Goal: Information Seeking & Learning: Understand process/instructions

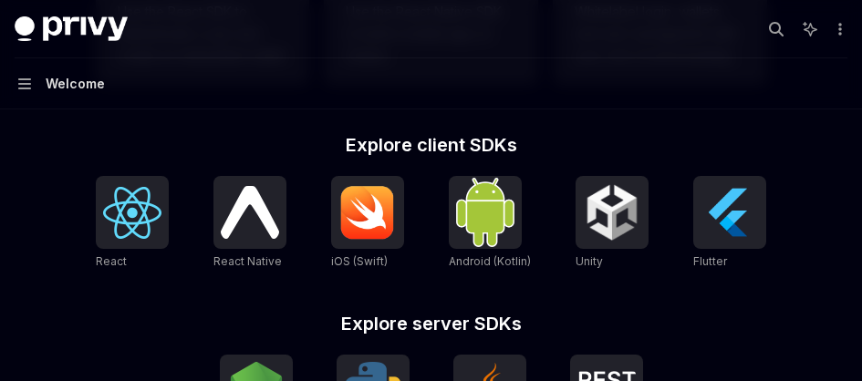
scroll to position [726, 0]
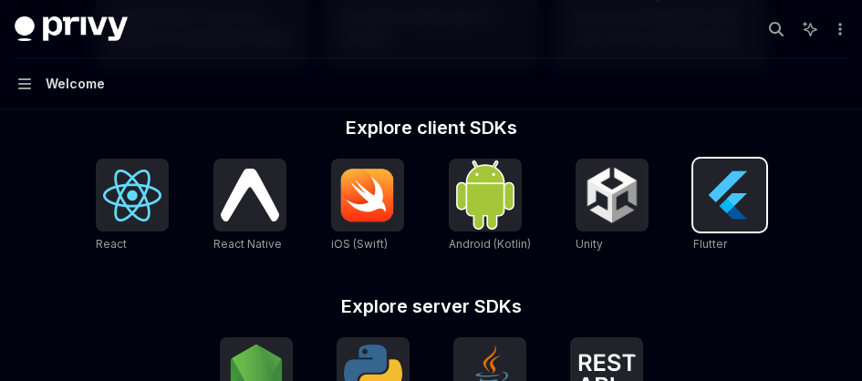
click at [717, 204] on img at bounding box center [730, 195] width 58 height 58
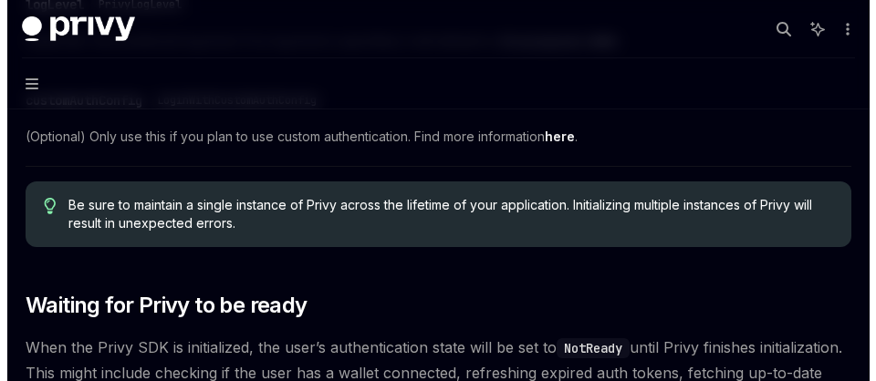
scroll to position [1192, 0]
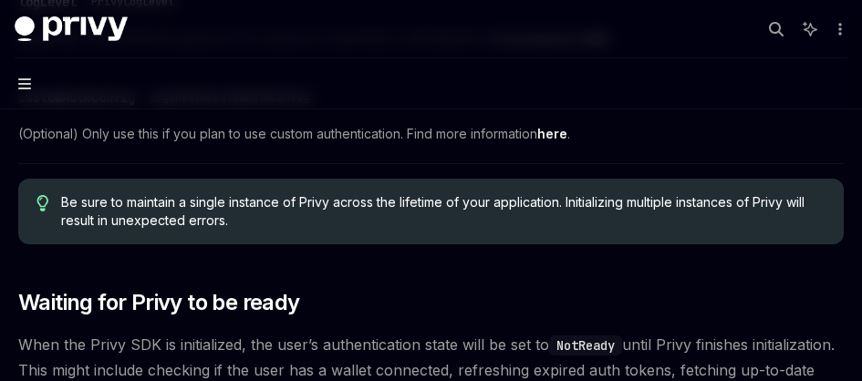
click at [26, 87] on icon "button" at bounding box center [24, 84] width 13 height 15
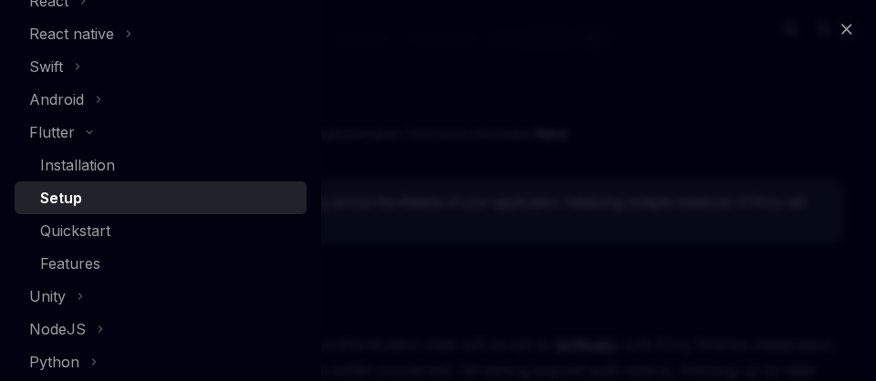
scroll to position [321, 0]
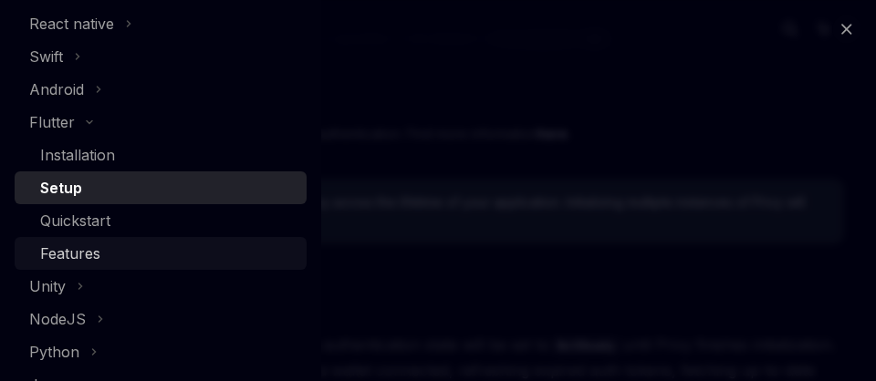
click at [95, 256] on div "Features" at bounding box center [70, 254] width 60 height 22
type textarea "*"
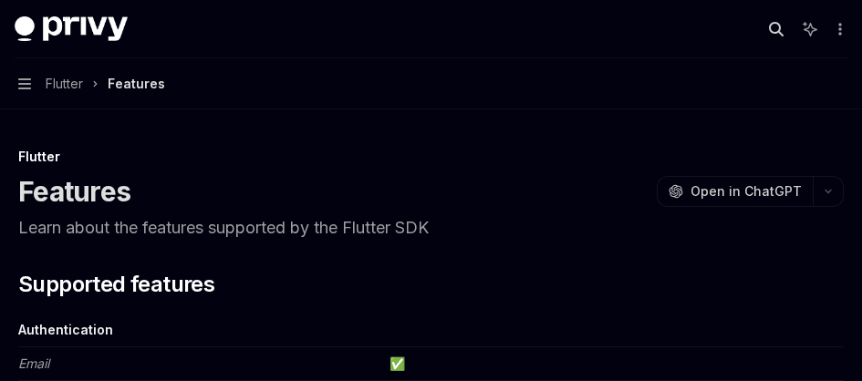
click at [778, 29] on icon "button" at bounding box center [776, 29] width 15 height 15
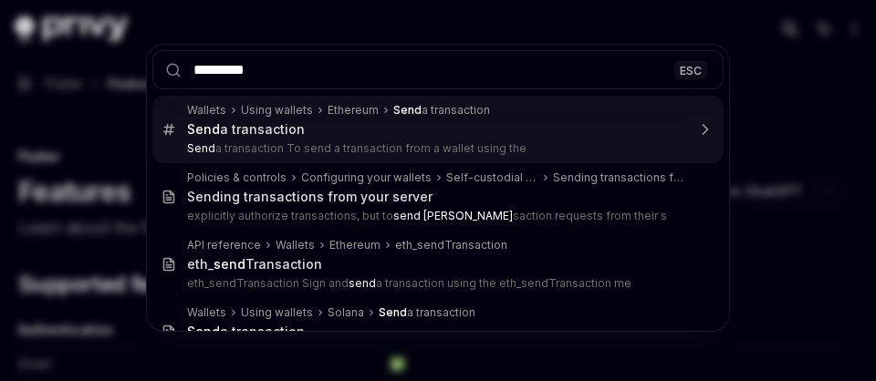
type input "**********"
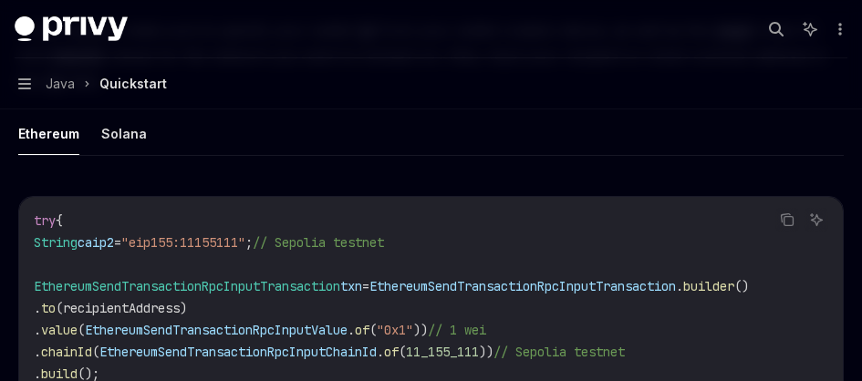
scroll to position [2038, 0]
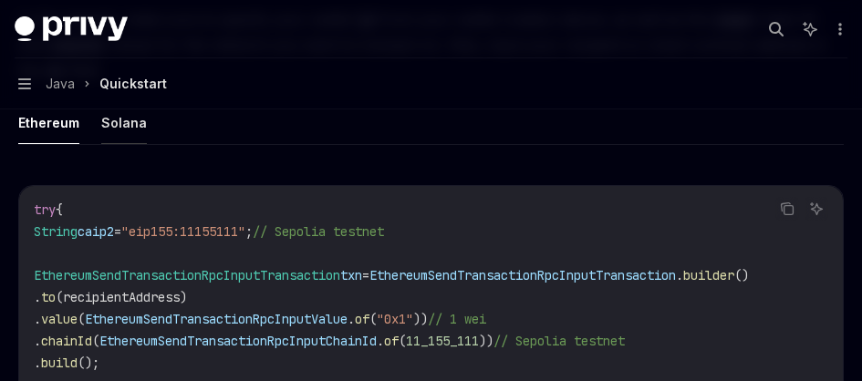
click at [119, 131] on button "Solana" at bounding box center [124, 122] width 46 height 43
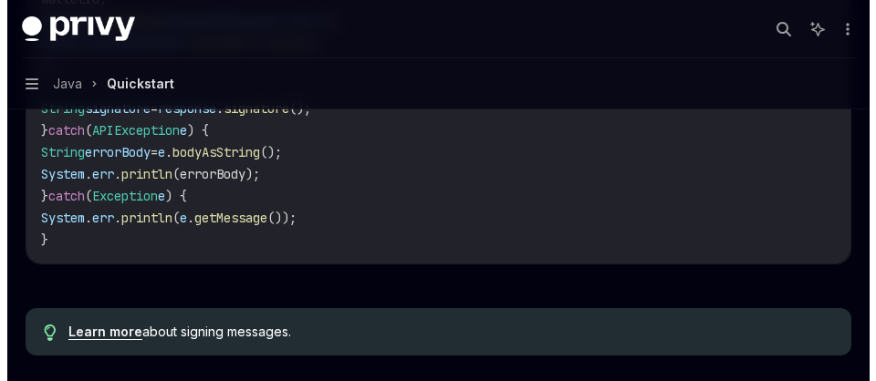
scroll to position [1293, 0]
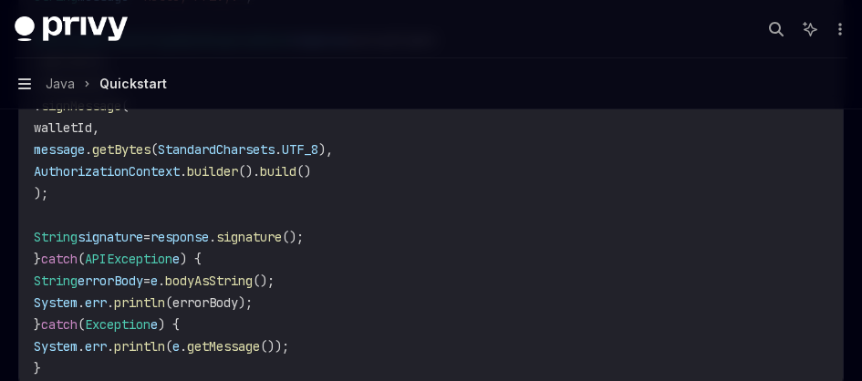
click at [20, 90] on icon "button" at bounding box center [24, 84] width 13 height 15
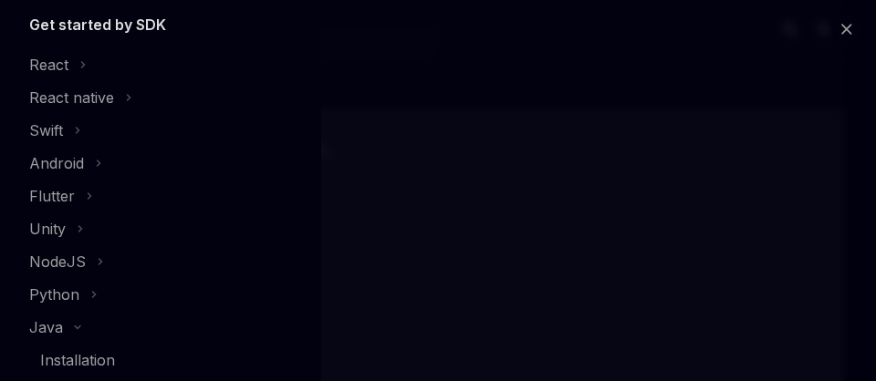
scroll to position [248, 0]
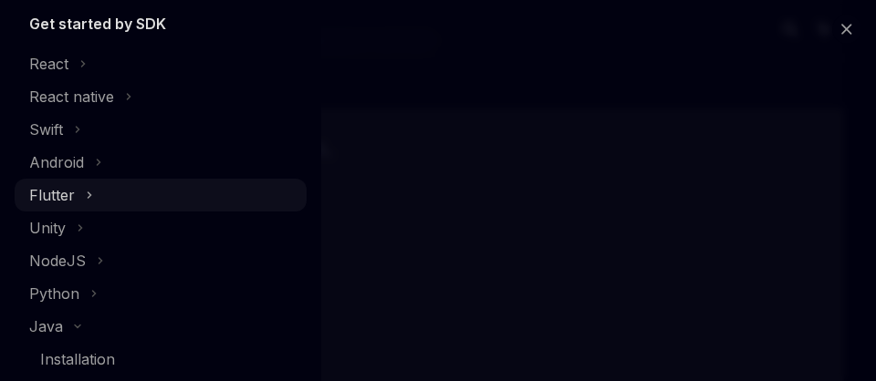
click at [141, 189] on div "Flutter" at bounding box center [161, 195] width 292 height 33
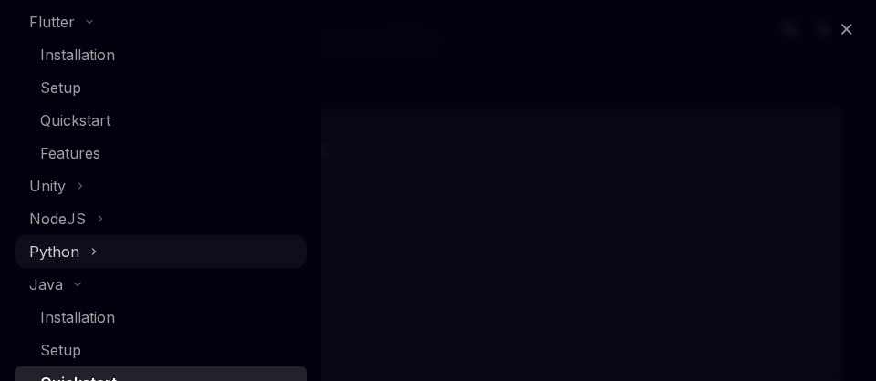
scroll to position [421, 0]
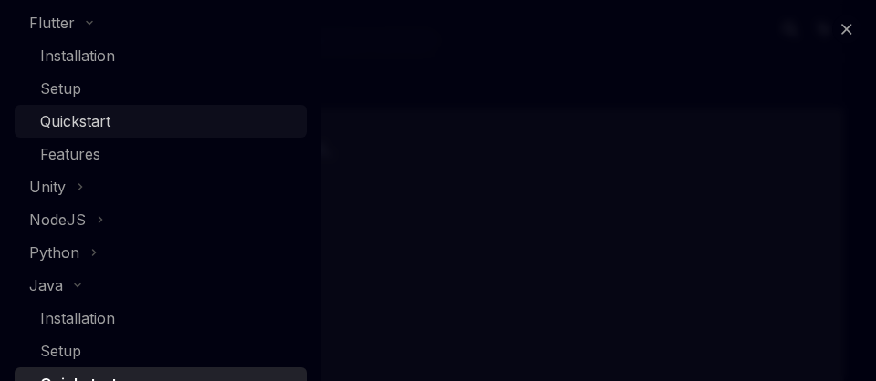
click at [151, 105] on link "Quickstart" at bounding box center [161, 121] width 292 height 33
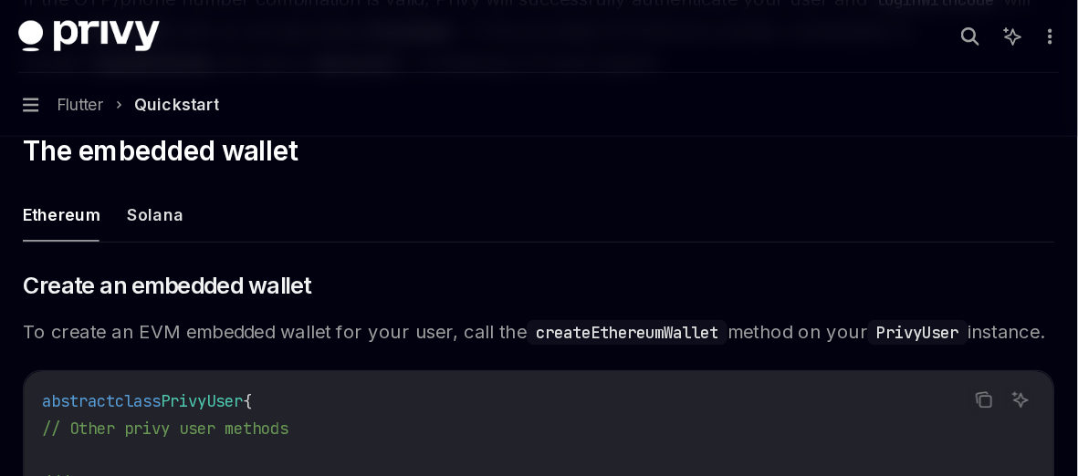
scroll to position [1743, 0]
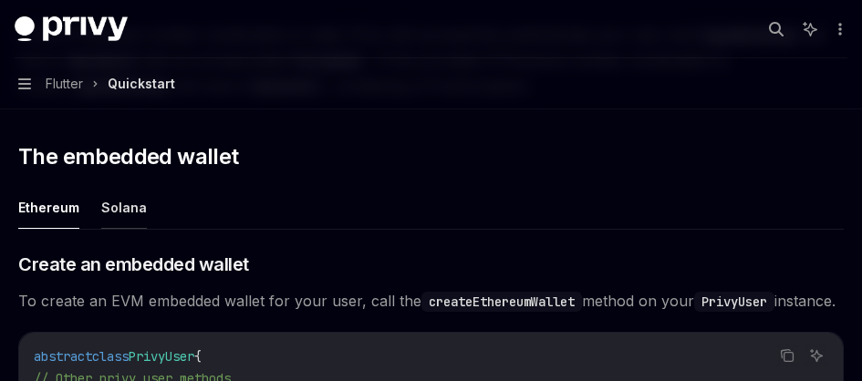
click at [135, 208] on button "Solana" at bounding box center [124, 207] width 46 height 43
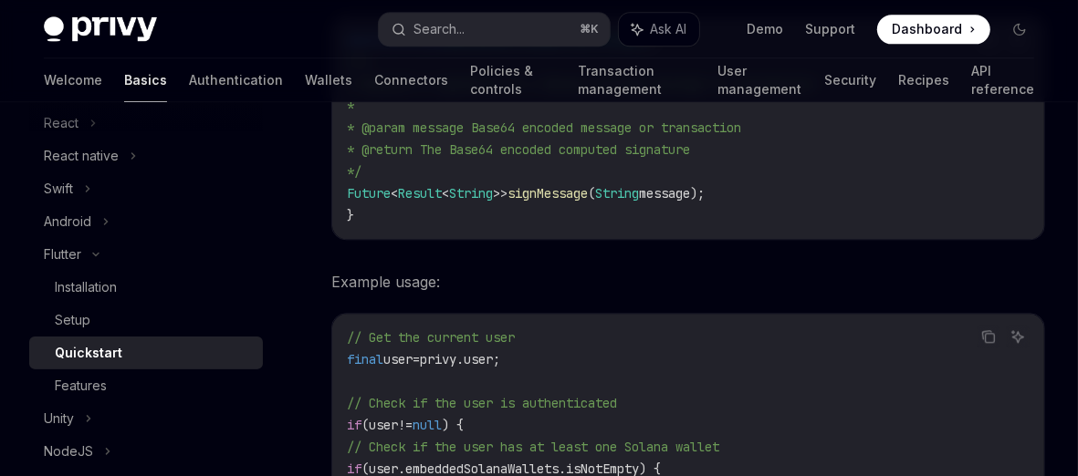
scroll to position [2731, 0]
click at [167, 298] on div "Installation" at bounding box center [153, 288] width 197 height 22
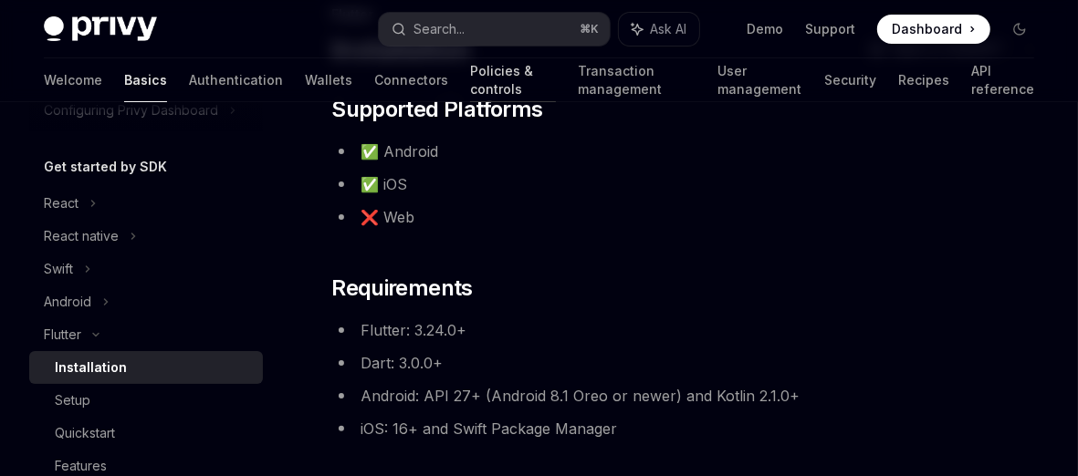
scroll to position [51, 0]
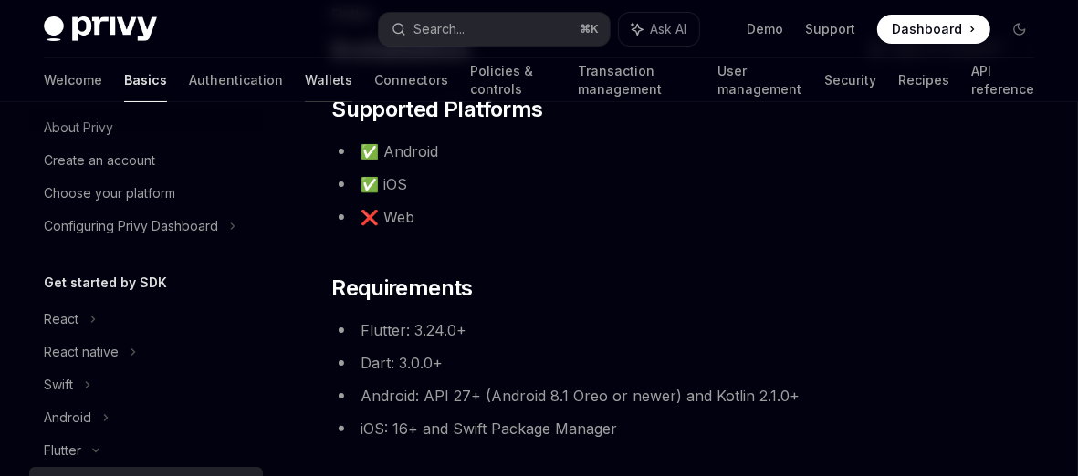
click at [305, 75] on link "Wallets" at bounding box center [328, 80] width 47 height 44
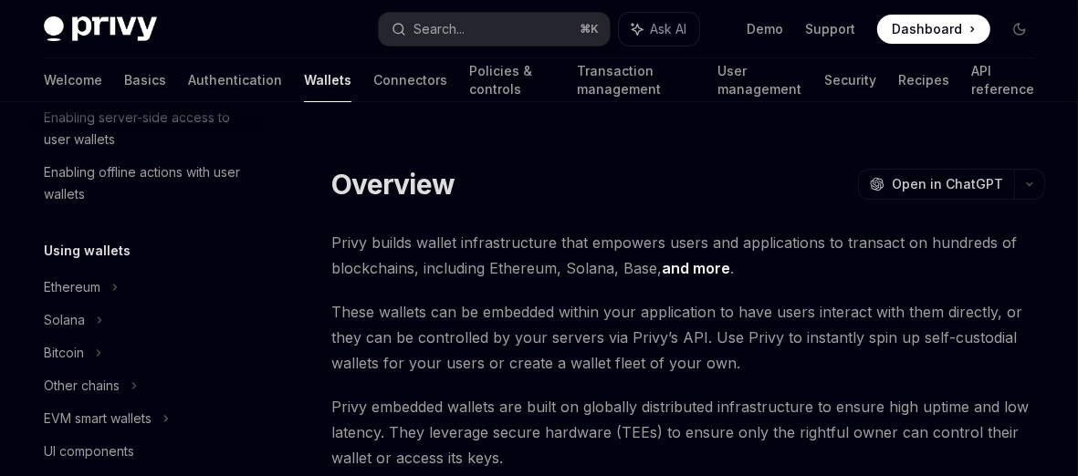
scroll to position [333, 0]
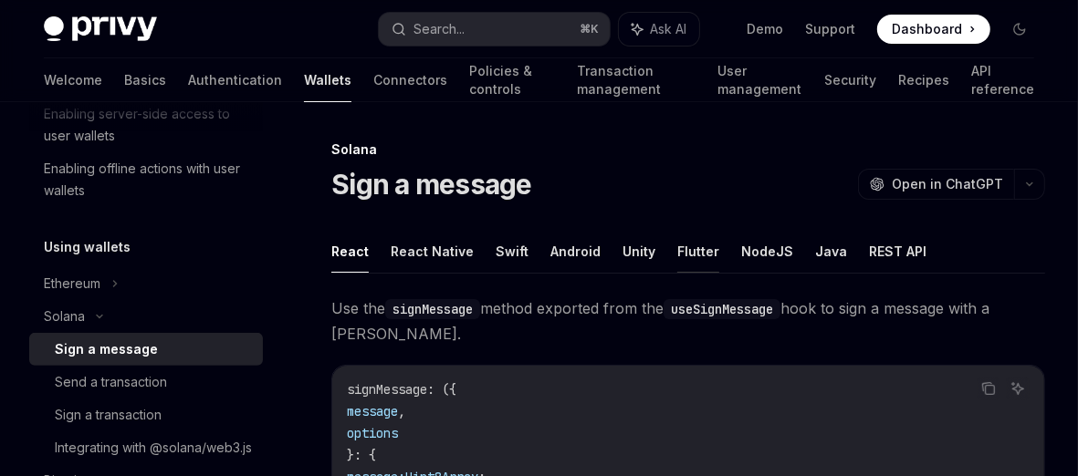
click at [692, 247] on button "Flutter" at bounding box center [698, 251] width 42 height 43
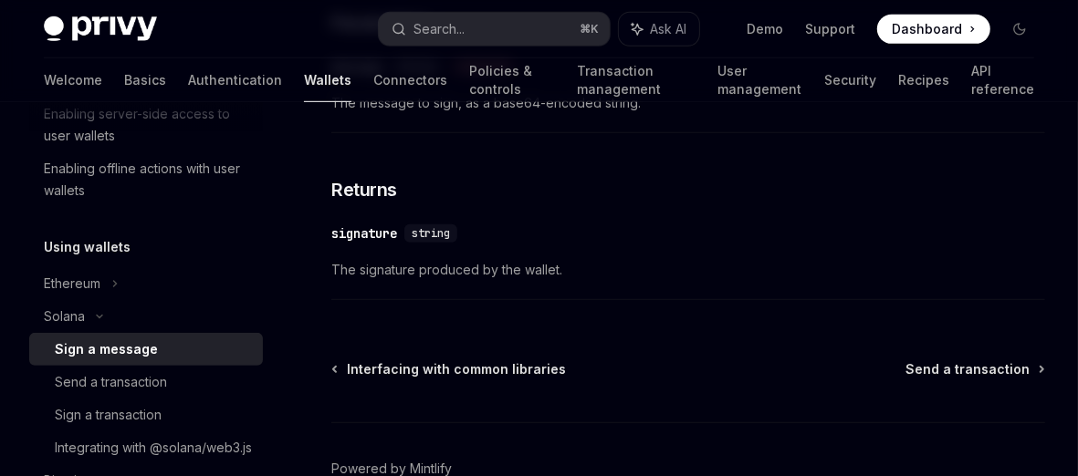
scroll to position [793, 0]
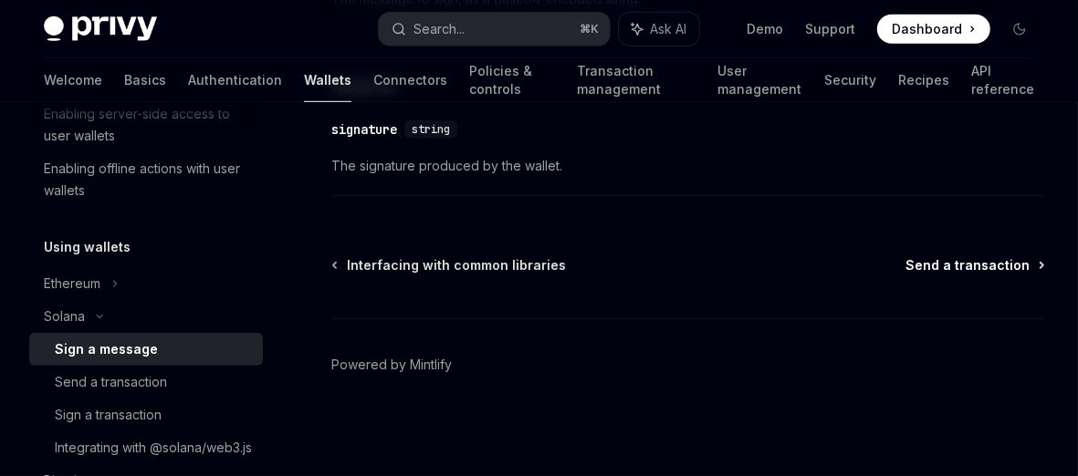
click at [861, 266] on icon at bounding box center [1041, 265] width 3 height 5
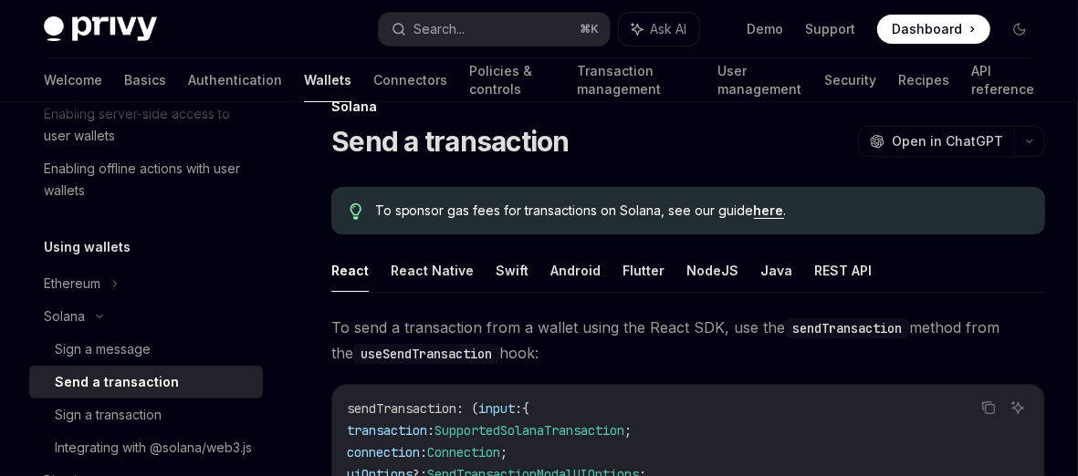
scroll to position [56, 0]
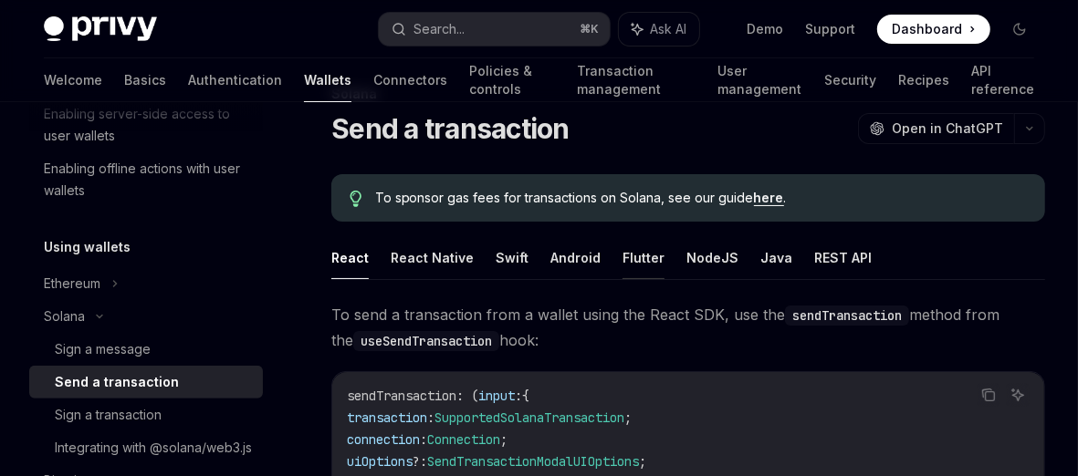
click at [648, 257] on button "Flutter" at bounding box center [643, 257] width 42 height 43
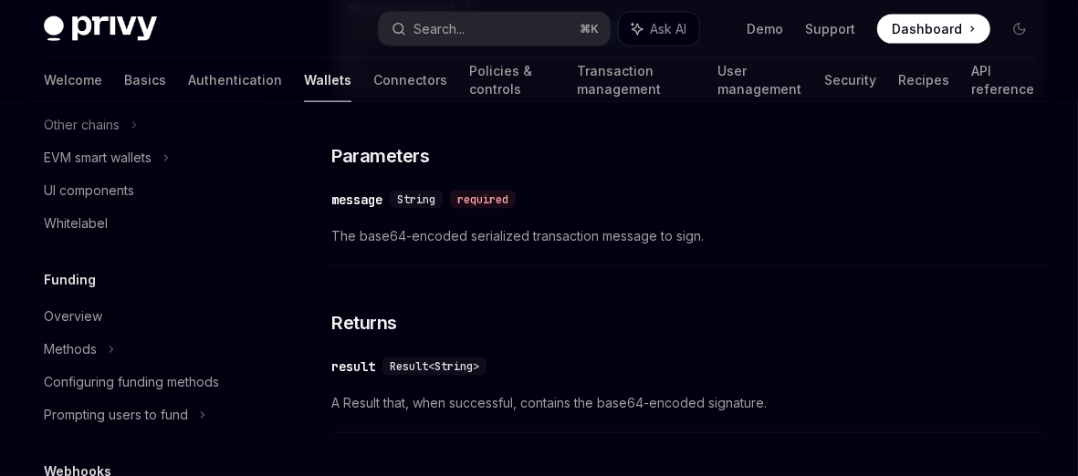
scroll to position [753, 0]
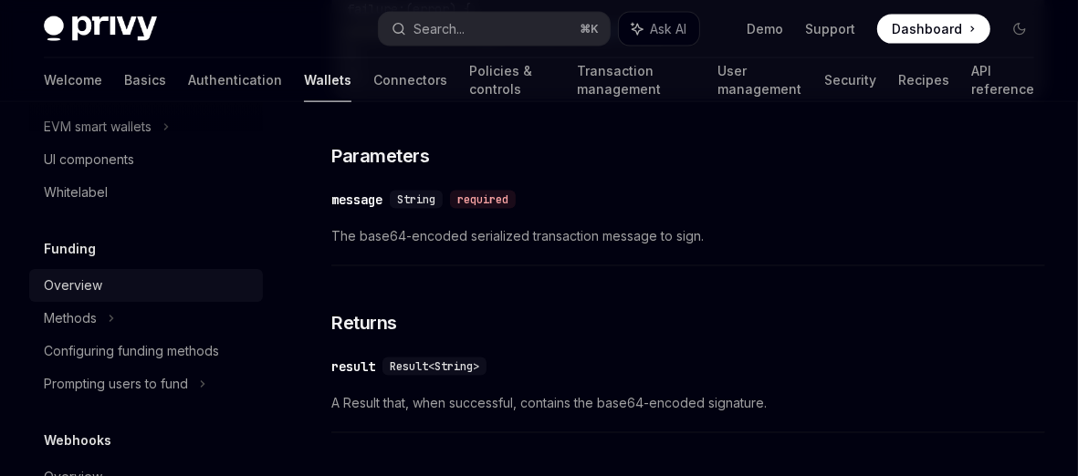
click at [77, 297] on div "Overview" at bounding box center [73, 286] width 58 height 22
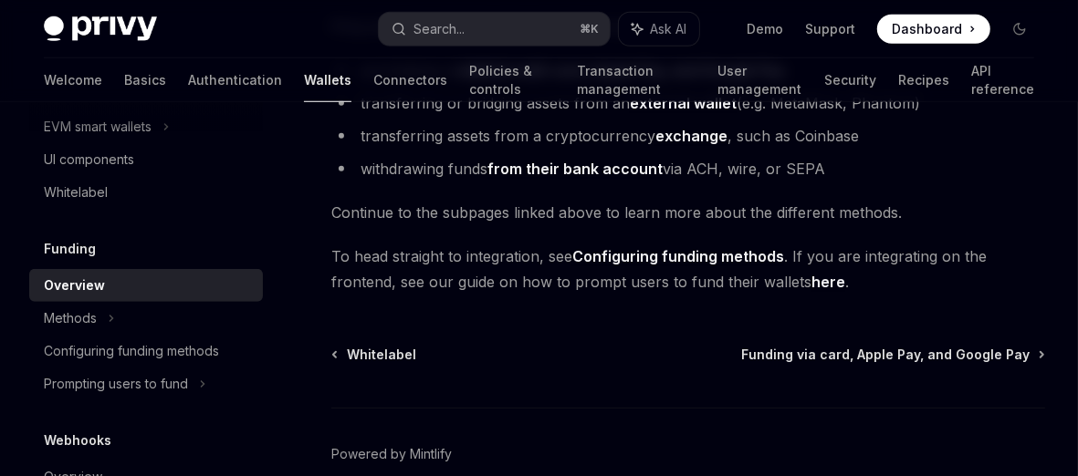
scroll to position [993, 0]
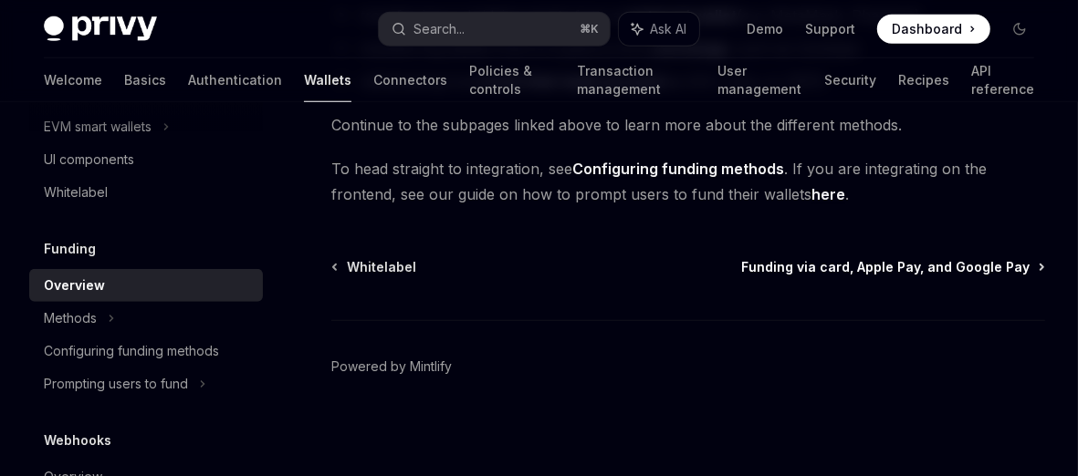
click at [861, 260] on span "Funding via card, Apple Pay, and Google Pay" at bounding box center [885, 267] width 288 height 18
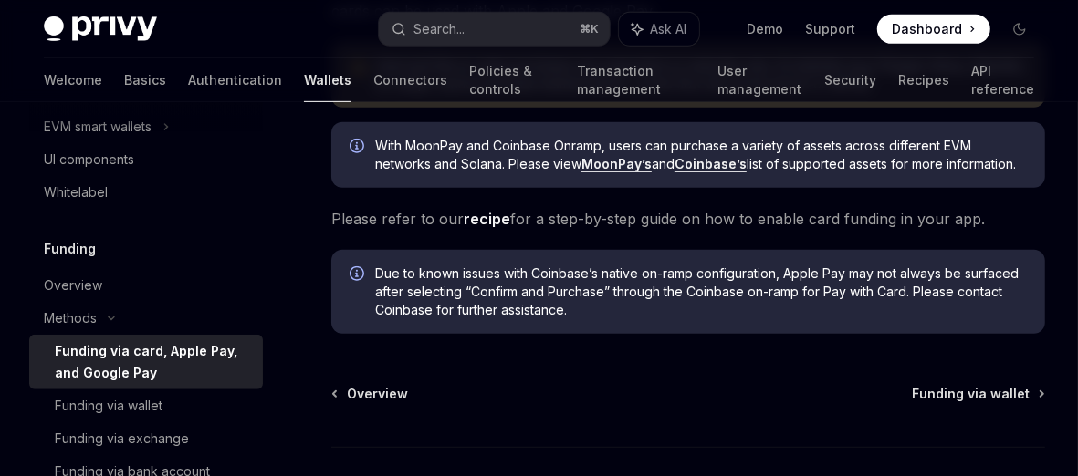
scroll to position [567, 0]
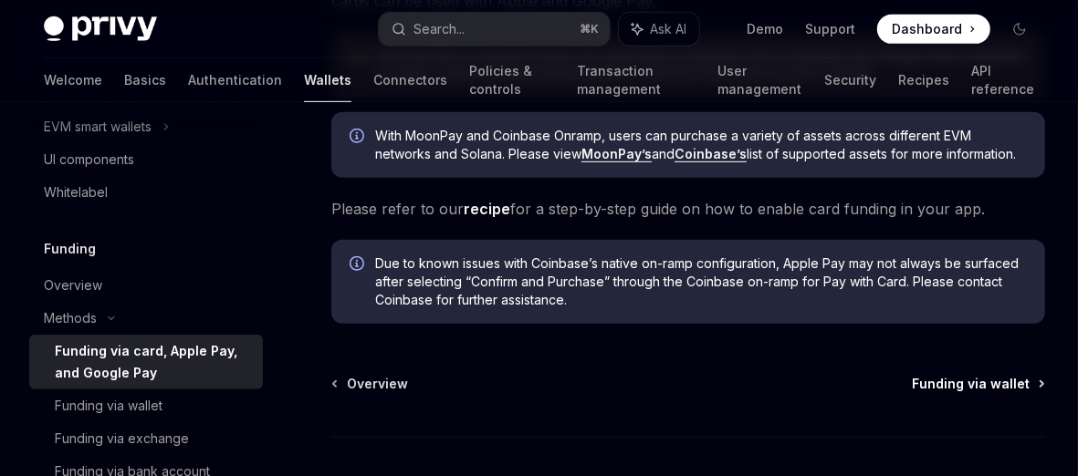
click at [861, 375] on span "Funding via wallet" at bounding box center [971, 384] width 118 height 18
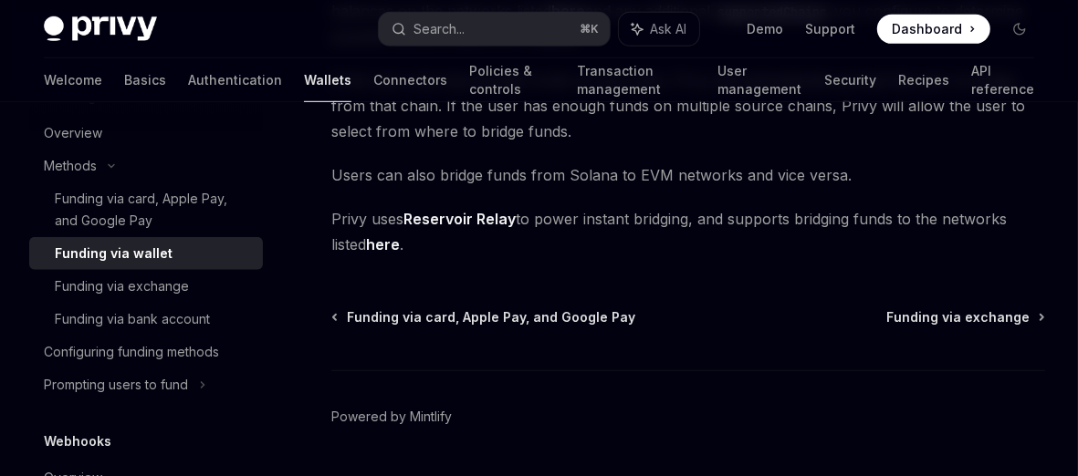
scroll to position [913, 0]
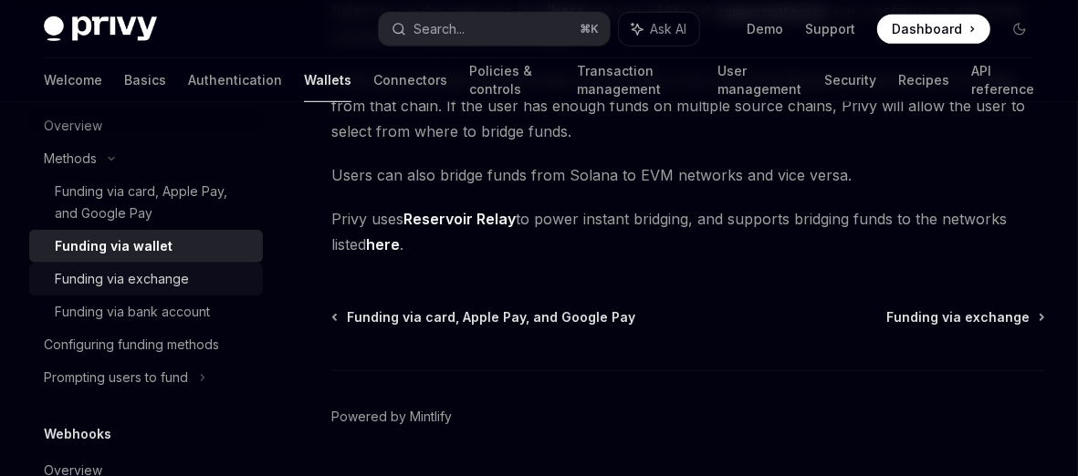
click at [178, 290] on div "Funding via exchange" at bounding box center [122, 279] width 134 height 22
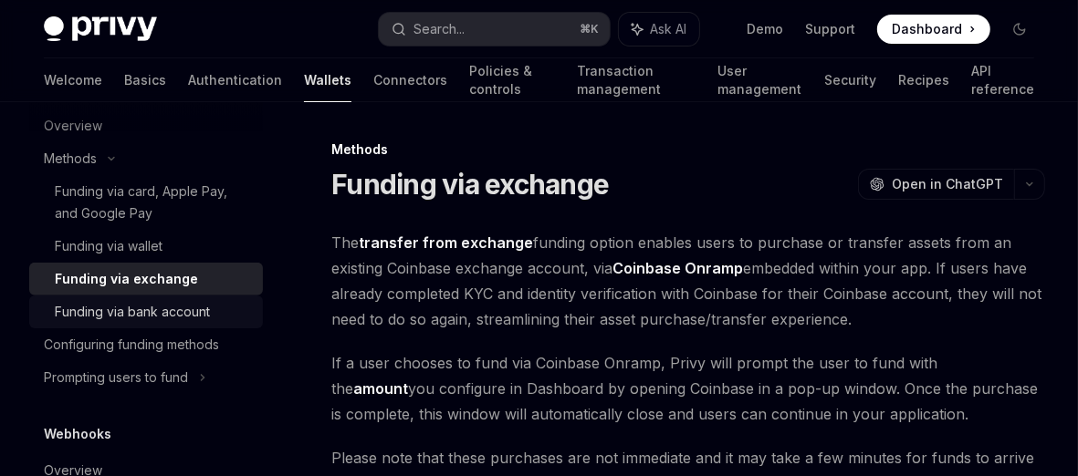
click at [175, 323] on div "Funding via bank account" at bounding box center [132, 312] width 155 height 22
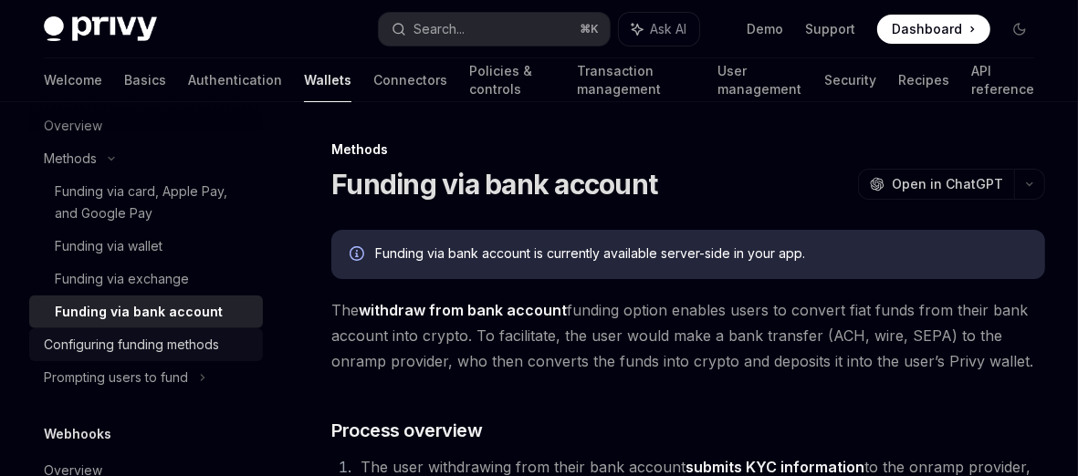
click at [172, 356] on div "Configuring funding methods" at bounding box center [131, 345] width 175 height 22
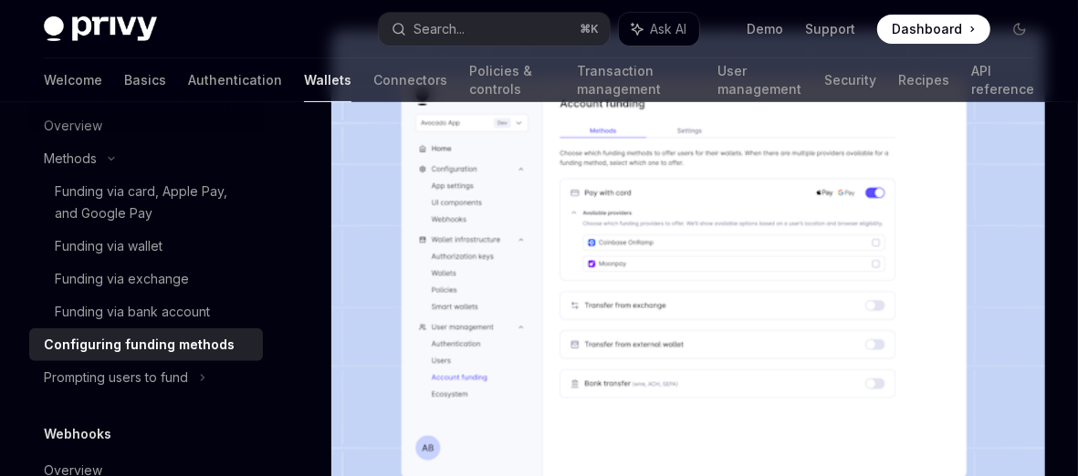
scroll to position [193, 0]
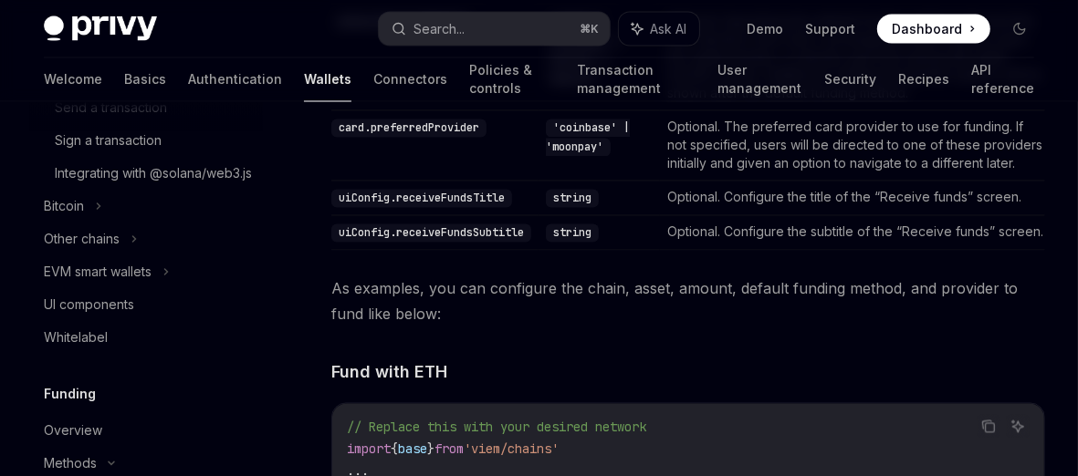
scroll to position [530, 0]
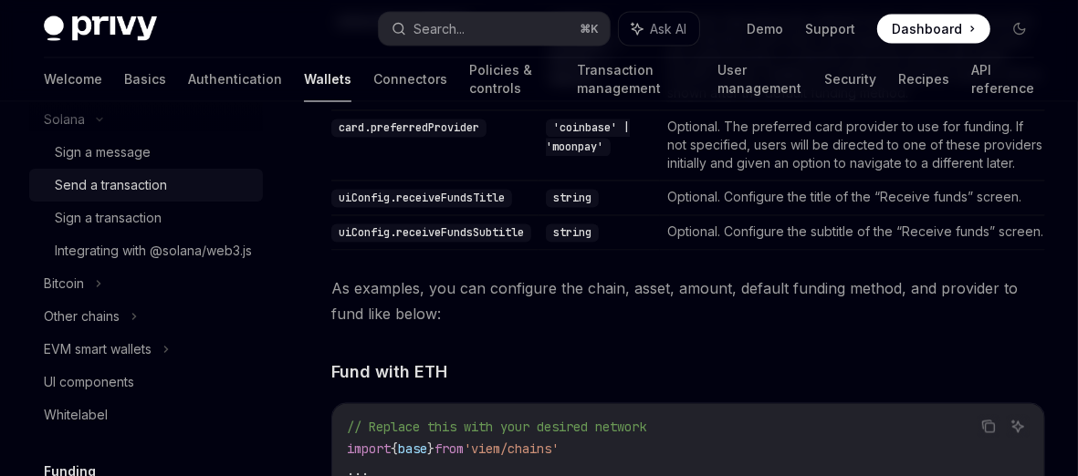
click at [152, 182] on div "Send a transaction" at bounding box center [111, 185] width 112 height 22
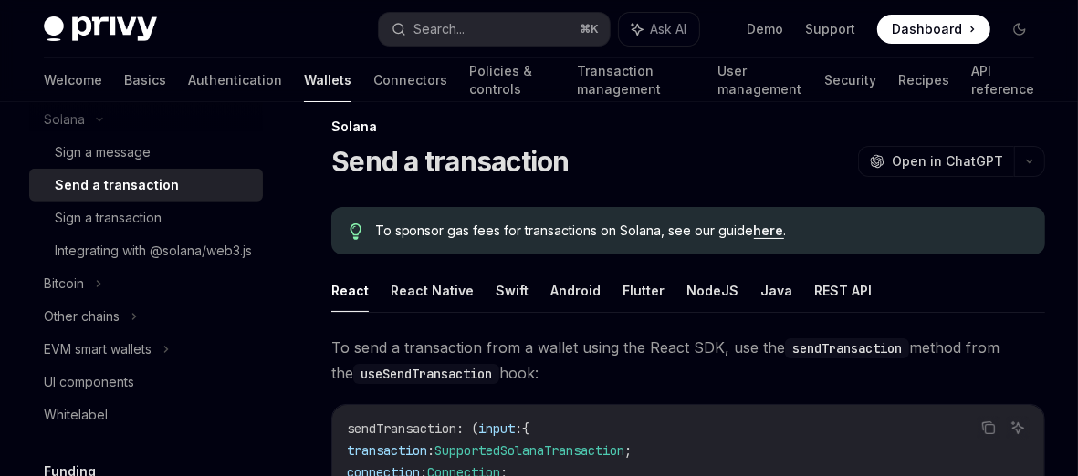
scroll to position [26, 0]
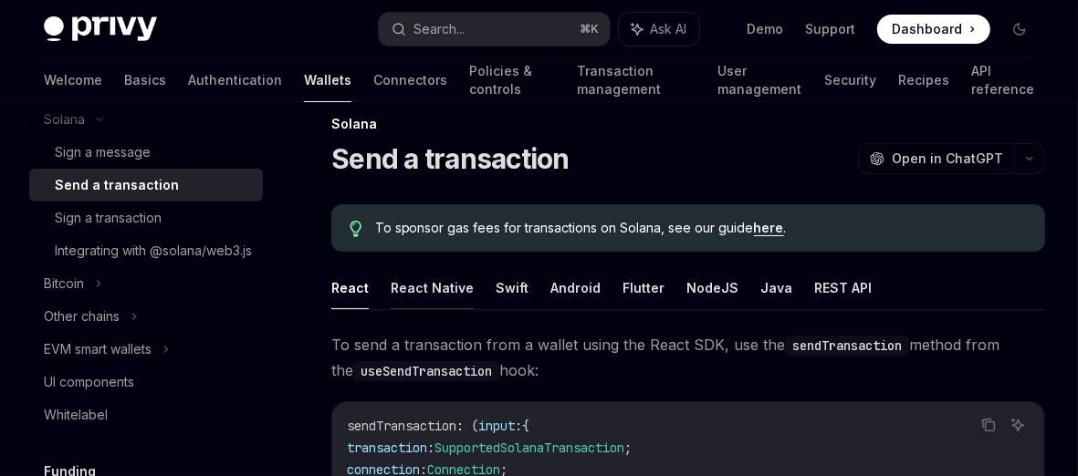
click at [433, 294] on button "React Native" at bounding box center [432, 287] width 83 height 43
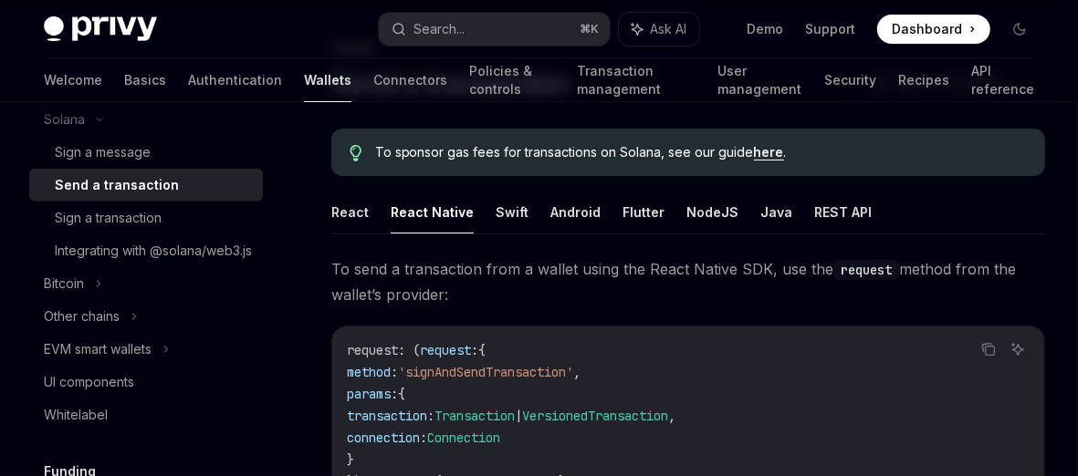
scroll to position [87, 0]
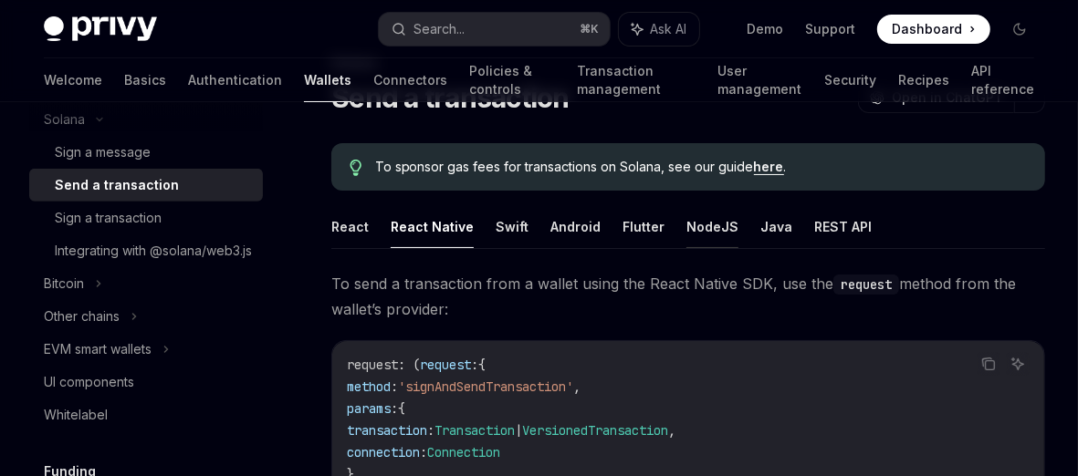
click at [693, 221] on button "NodeJS" at bounding box center [712, 226] width 52 height 43
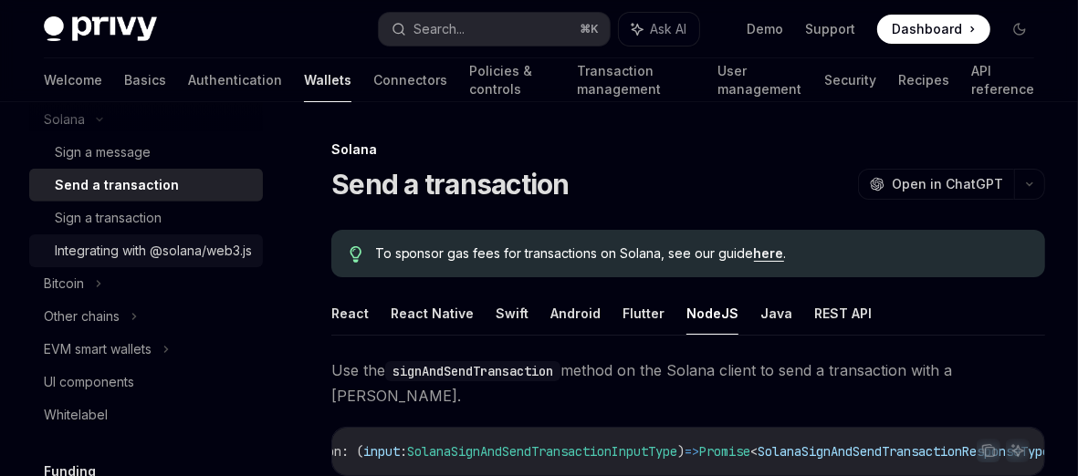
click at [138, 262] on div "Integrating with @solana/web3.js" at bounding box center [153, 251] width 197 height 22
type textarea "*"
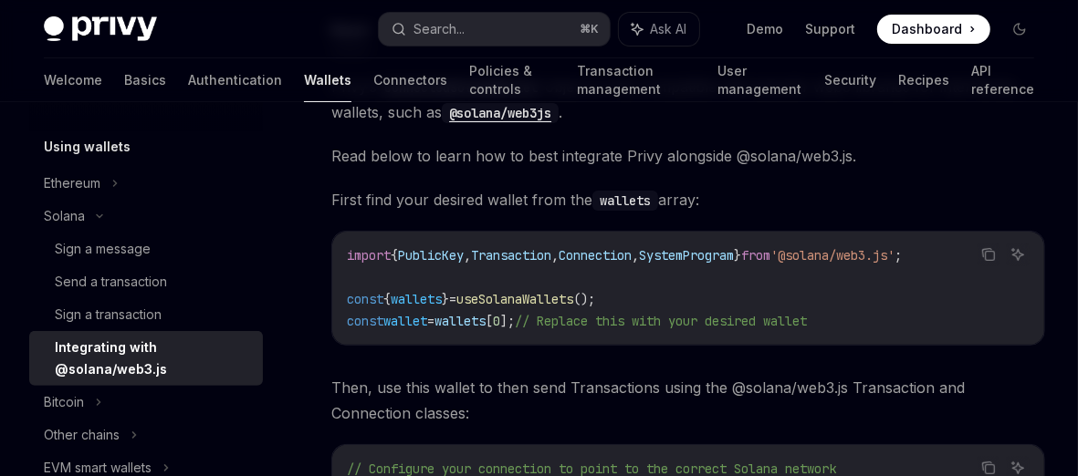
scroll to position [412, 0]
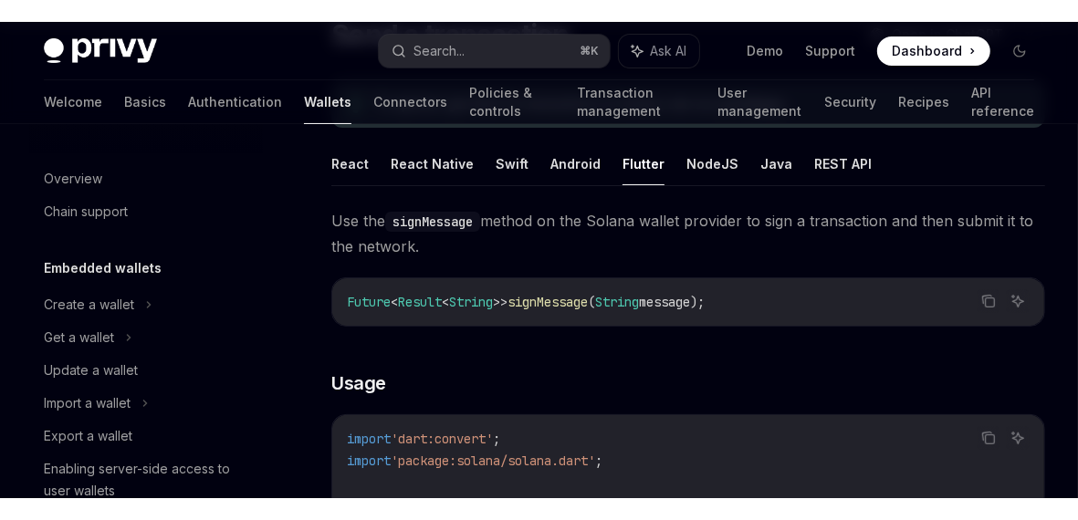
scroll to position [426, 0]
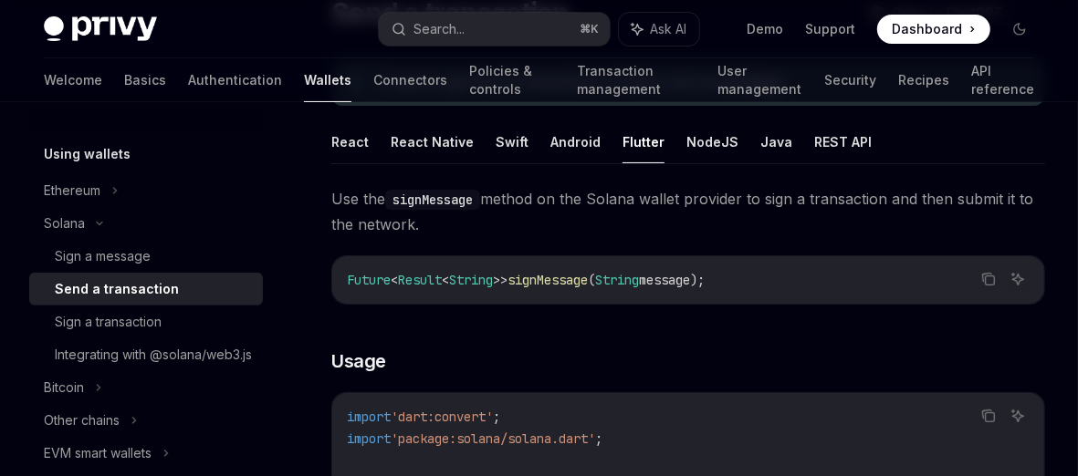
type textarea "*"
